Goal: Information Seeking & Learning: Learn about a topic

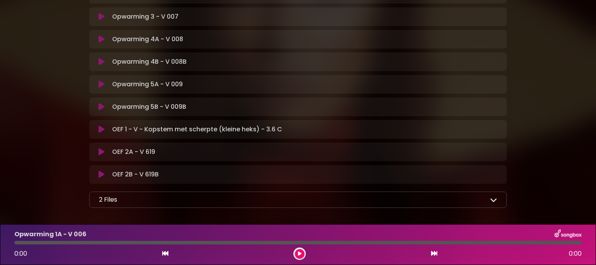
scroll to position [271, 0]
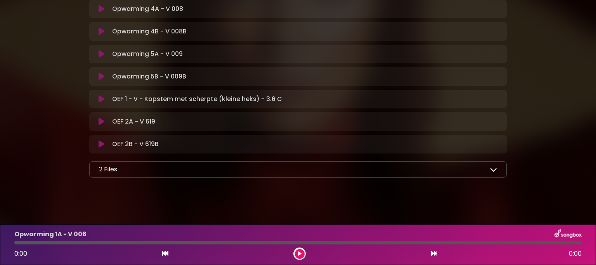
click at [493, 169] on icon at bounding box center [493, 169] width 7 height 7
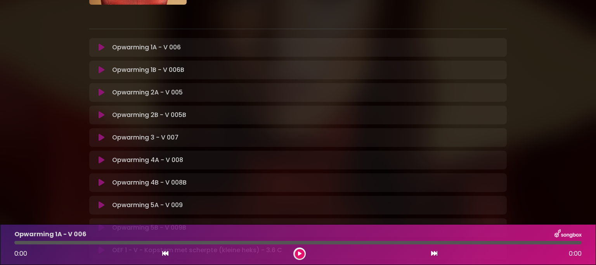
scroll to position [116, 0]
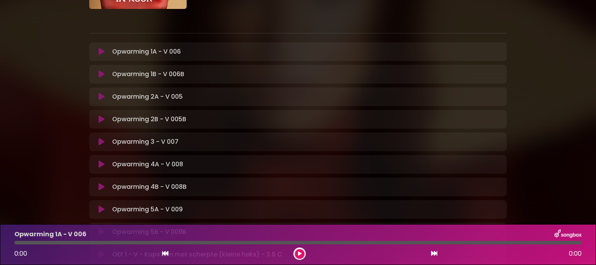
click at [97, 47] on div "Opwarming 1A - V 006 Loading Track... Your Feedback" at bounding box center [297, 51] width 417 height 19
click at [101, 51] on icon at bounding box center [102, 52] width 6 height 8
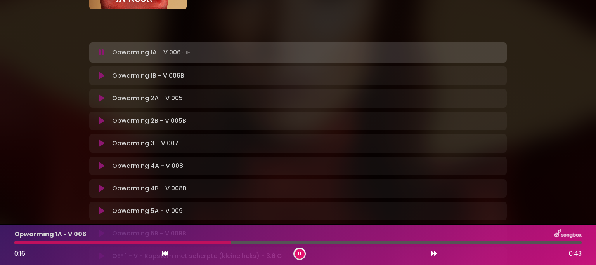
click at [298, 252] on icon at bounding box center [299, 253] width 3 height 5
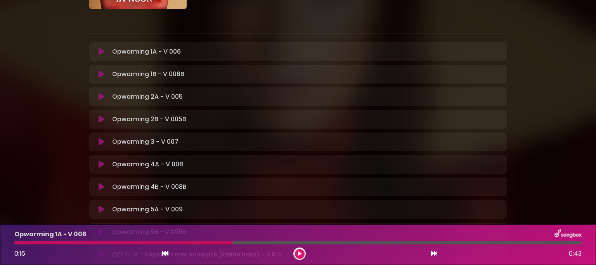
click at [99, 165] on icon at bounding box center [102, 164] width 6 height 8
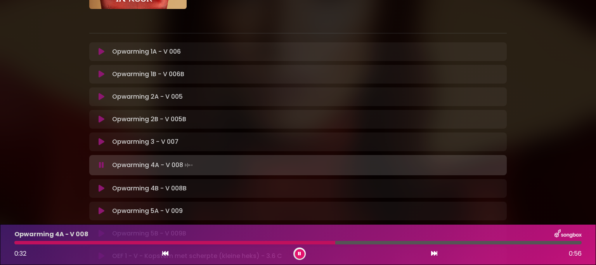
click at [300, 255] on icon at bounding box center [299, 253] width 3 height 5
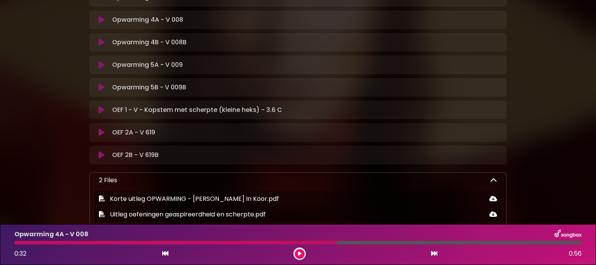
scroll to position [271, 0]
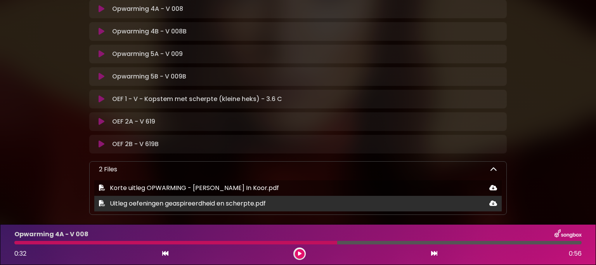
click at [254, 205] on span "Uitleg oefeningen geaspireerdheid en scherpte.pdf" at bounding box center [188, 203] width 156 height 9
click at [490, 201] on icon at bounding box center [493, 203] width 8 height 6
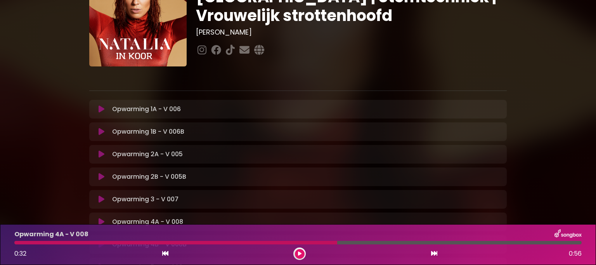
scroll to position [78, 0]
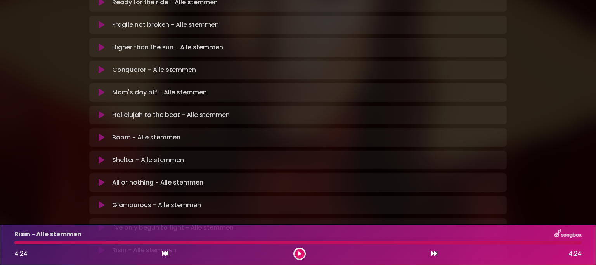
scroll to position [250, 0]
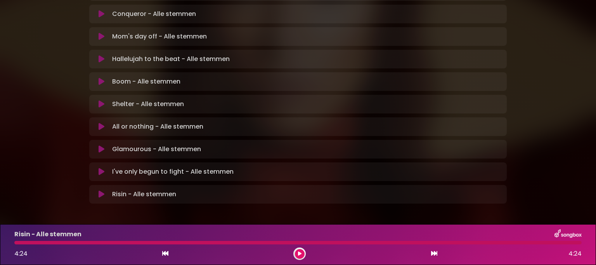
click at [97, 190] on button at bounding box center [101, 194] width 15 height 8
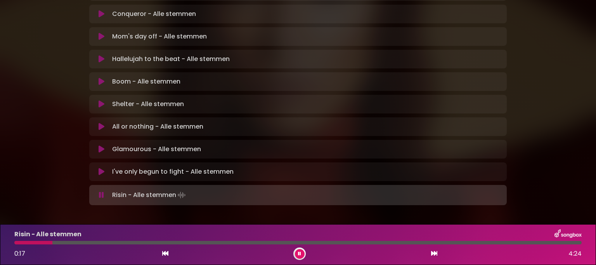
click at [17, 242] on div at bounding box center [33, 241] width 38 height 3
click at [15, 243] on div at bounding box center [71, 241] width 114 height 3
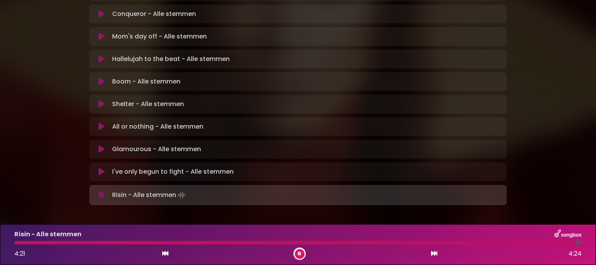
click at [16, 242] on div at bounding box center [294, 241] width 561 height 3
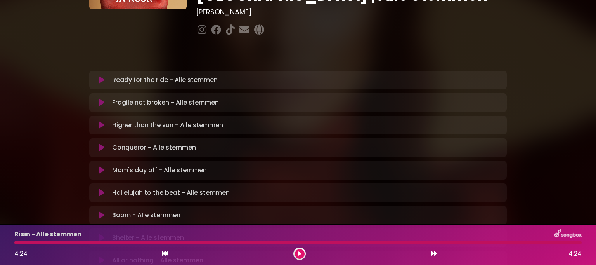
scroll to position [0, 0]
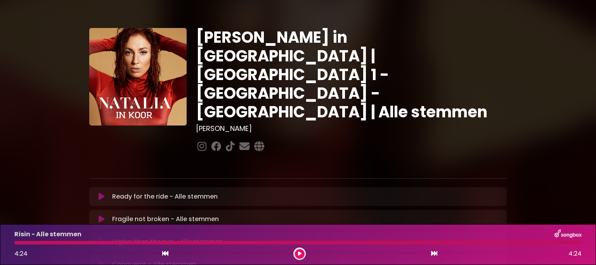
click at [99, 192] on icon at bounding box center [102, 196] width 6 height 8
